Goal: Navigation & Orientation: Find specific page/section

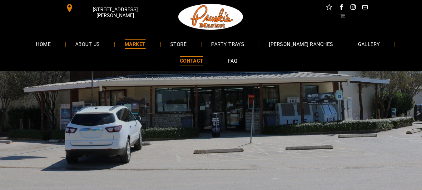
click at [146, 45] on span "MARKET" at bounding box center [135, 43] width 21 height 9
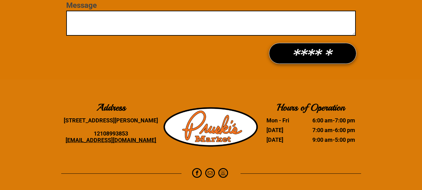
scroll to position [1842, 0]
